Goal: Task Accomplishment & Management: Use online tool/utility

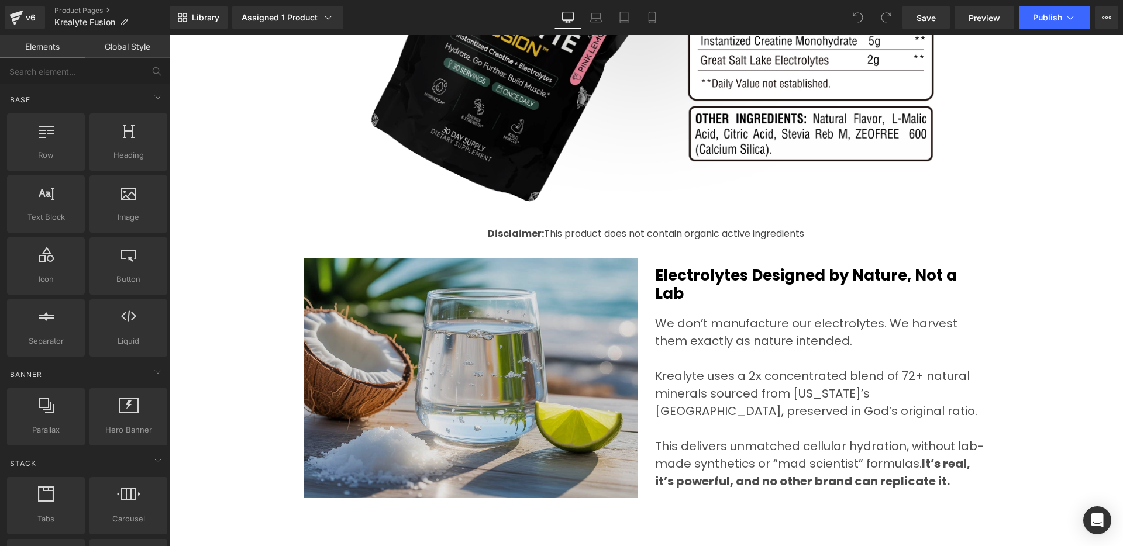
scroll to position [3545, 0]
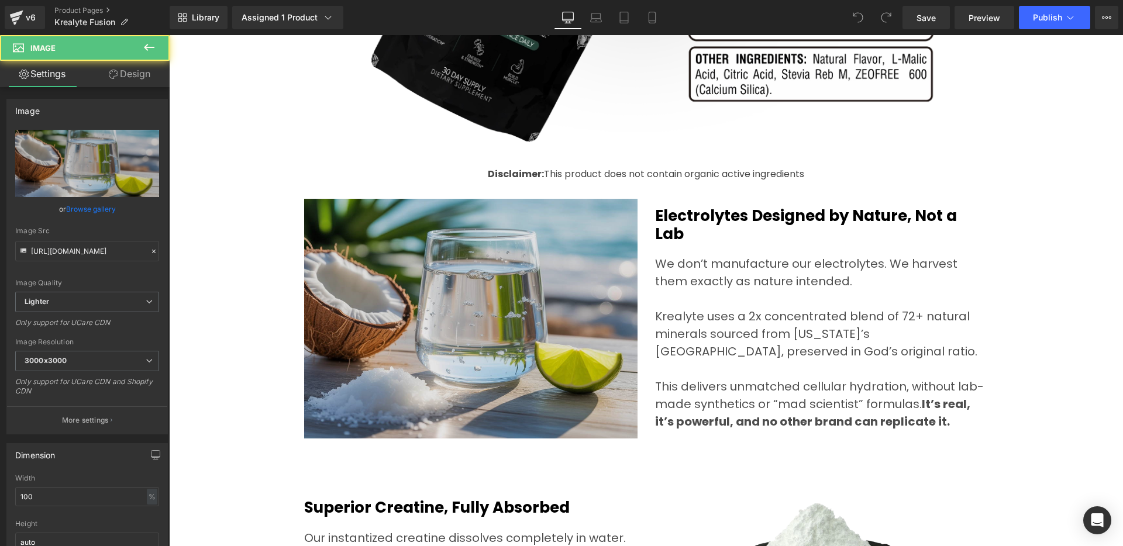
click at [453, 317] on div "Image" at bounding box center [470, 319] width 333 height 240
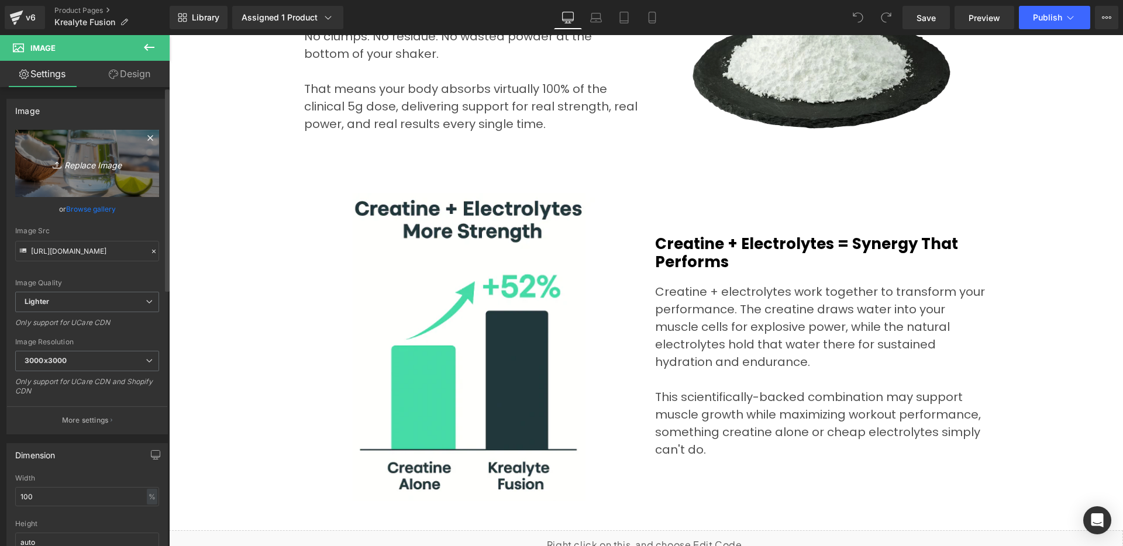
scroll to position [3355, 0]
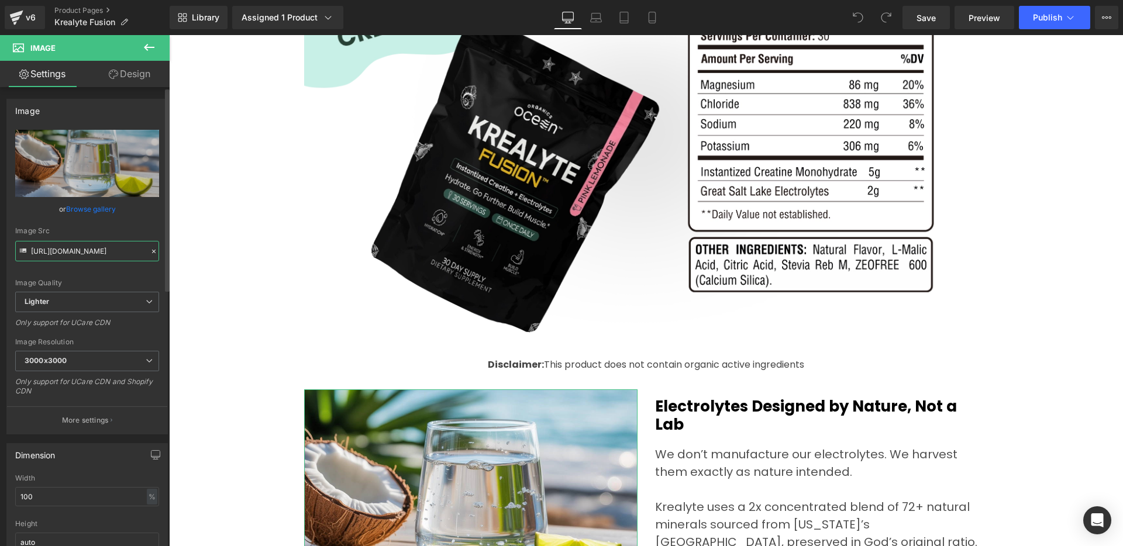
click at [97, 249] on input "[URL][DOMAIN_NAME]" at bounding box center [87, 251] width 144 height 20
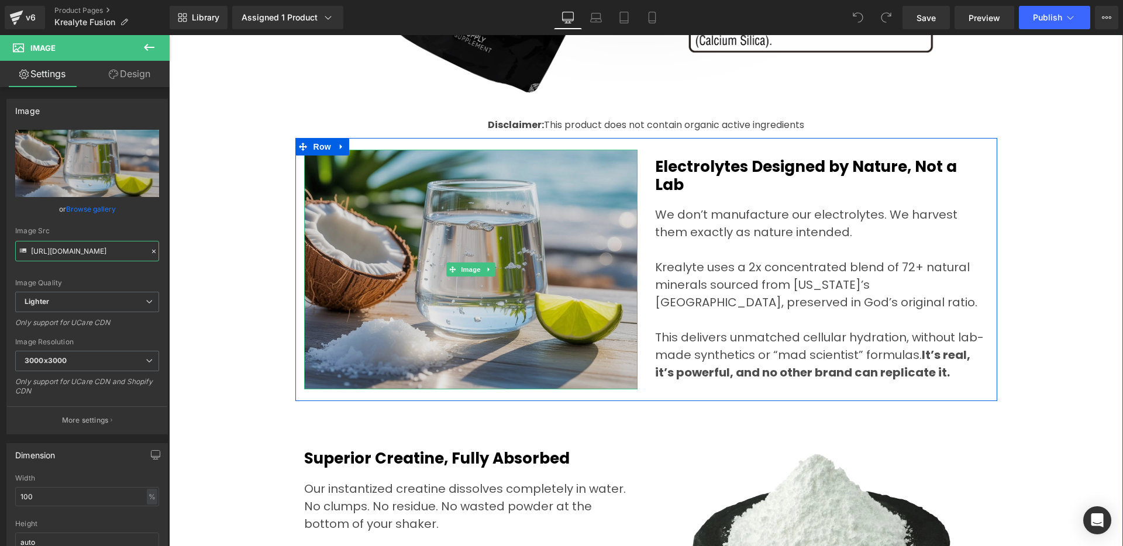
scroll to position [3655, 0]
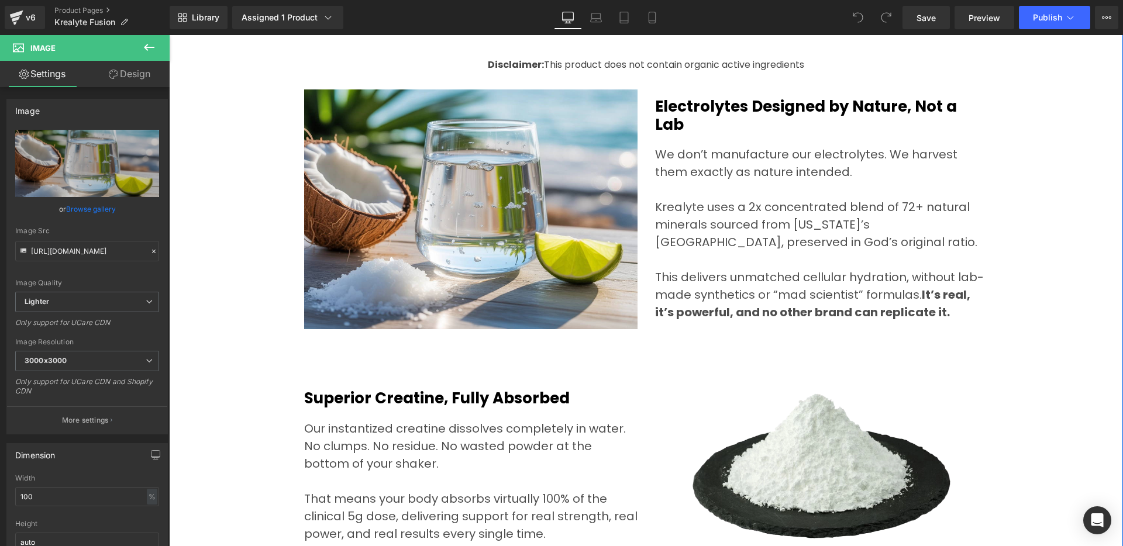
click at [472, 200] on img at bounding box center [470, 209] width 333 height 240
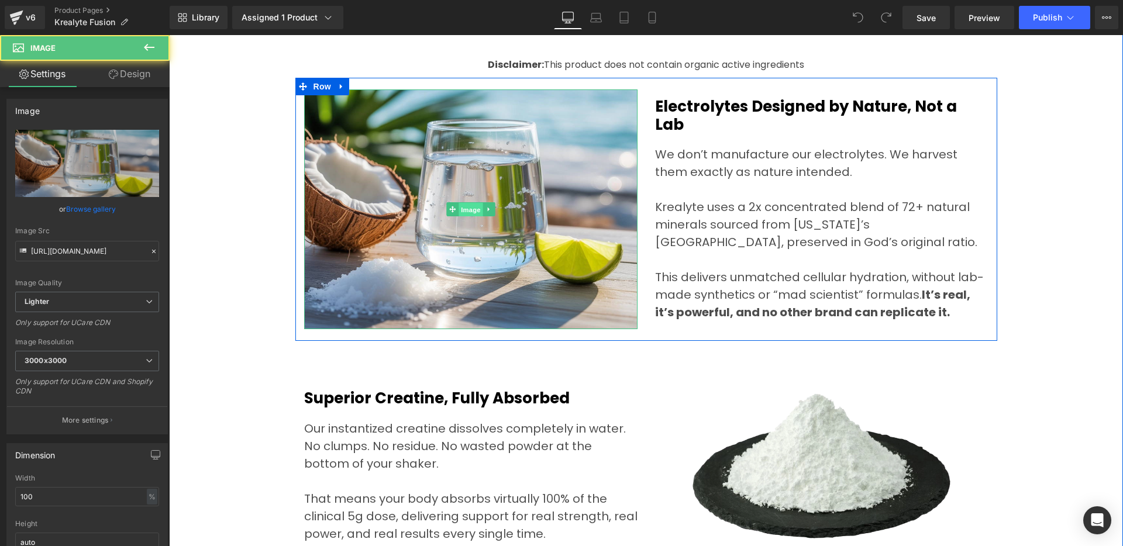
click at [467, 210] on span "Image" at bounding box center [470, 210] width 25 height 14
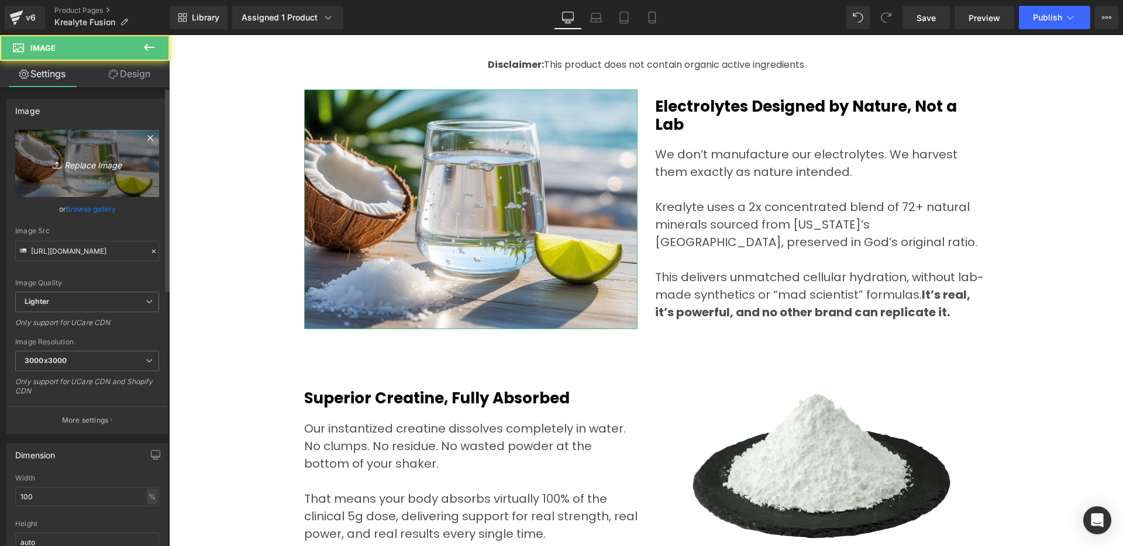
click at [93, 166] on icon "Replace Image" at bounding box center [87, 163] width 94 height 15
type input "C:\fakepath\Electrolytes-v2.webp"
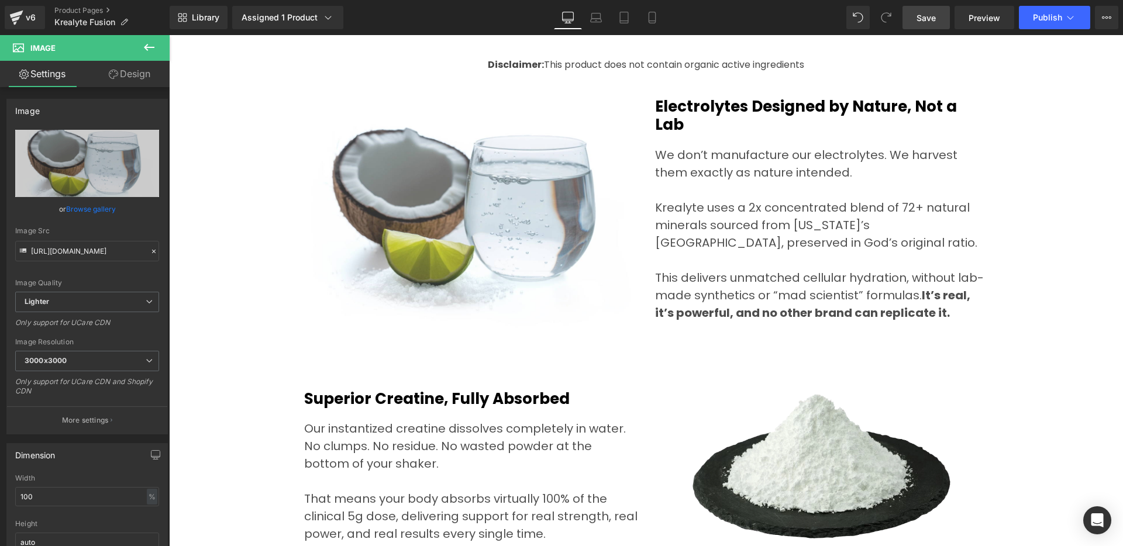
click at [930, 22] on span "Save" at bounding box center [925, 18] width 19 height 12
